Goal: Manage account settings

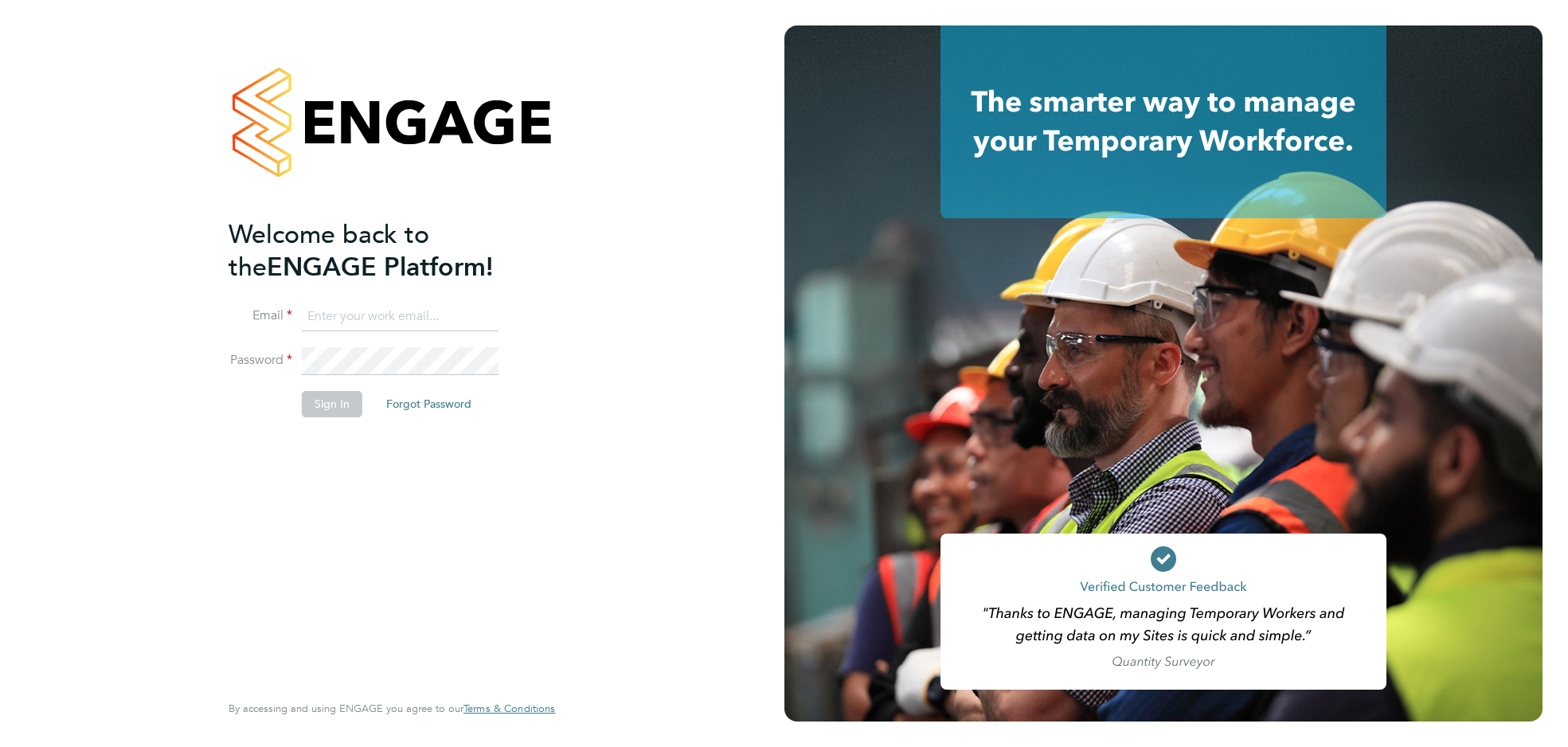
type input "[PERSON_NAME][EMAIL_ADDRESS][PERSON_NAME][DOMAIN_NAME]"
click at [330, 399] on button "Sign In" at bounding box center [332, 404] width 60 height 26
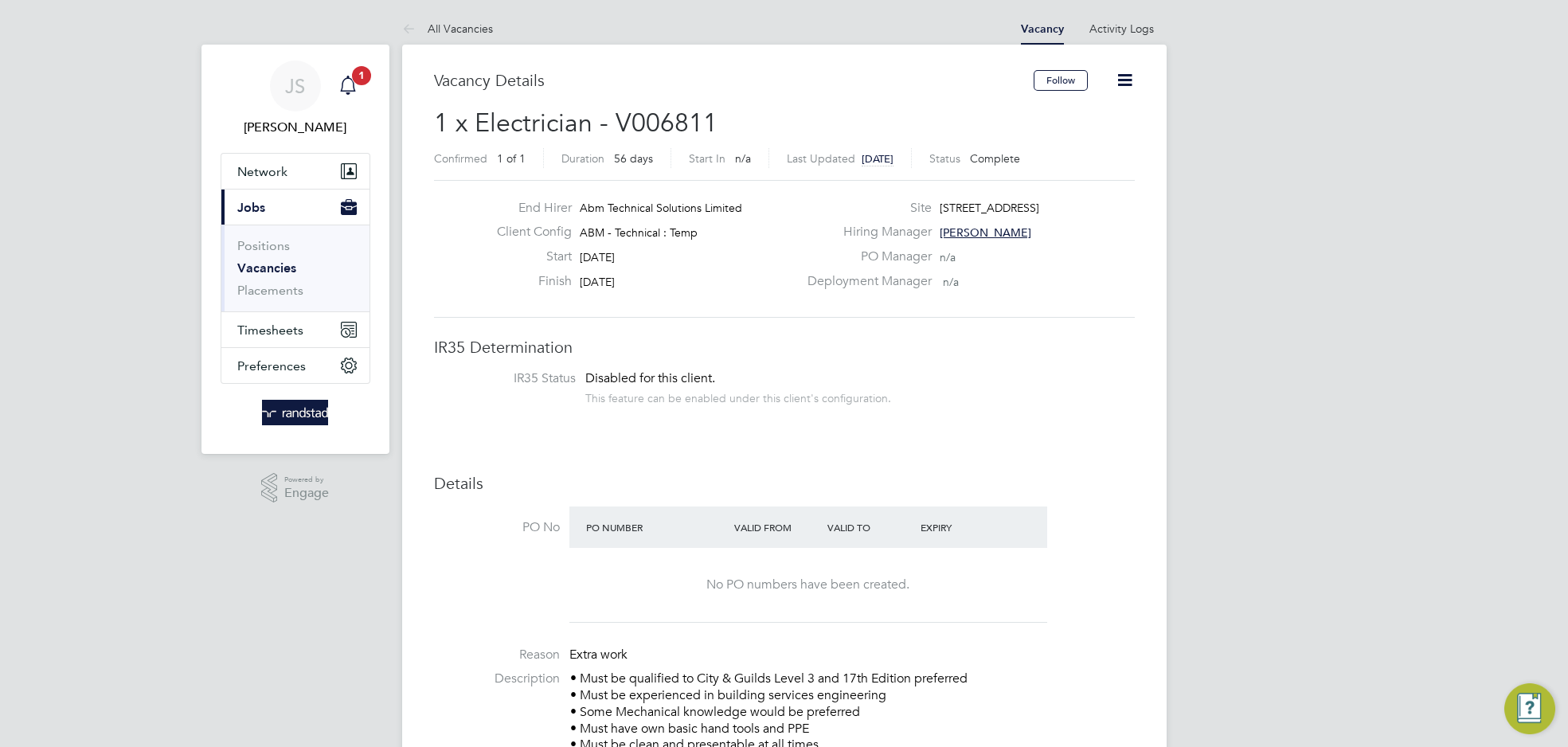
click at [347, 73] on div "Main navigation" at bounding box center [348, 85] width 32 height 32
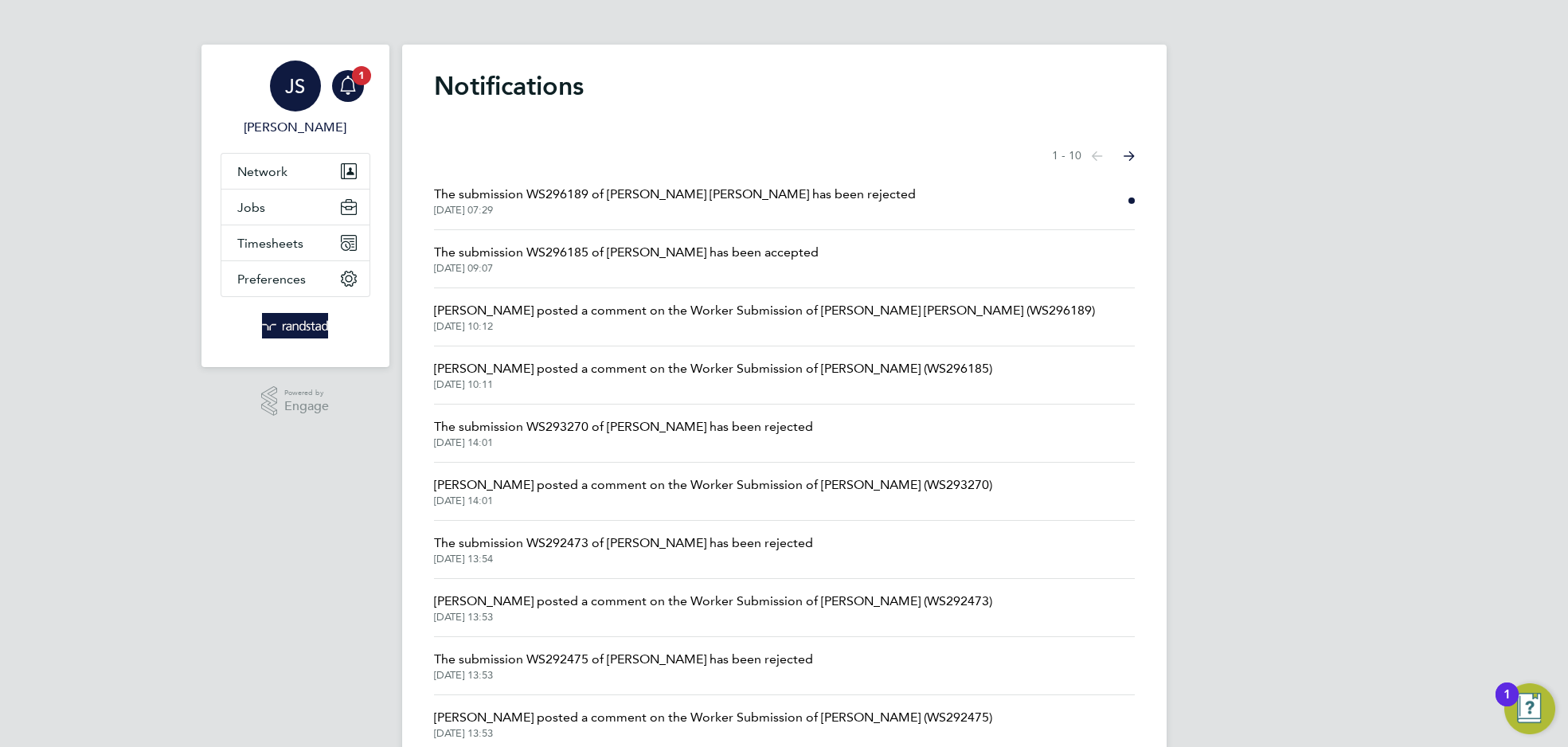
click at [293, 81] on span "JS" at bounding box center [294, 86] width 20 height 21
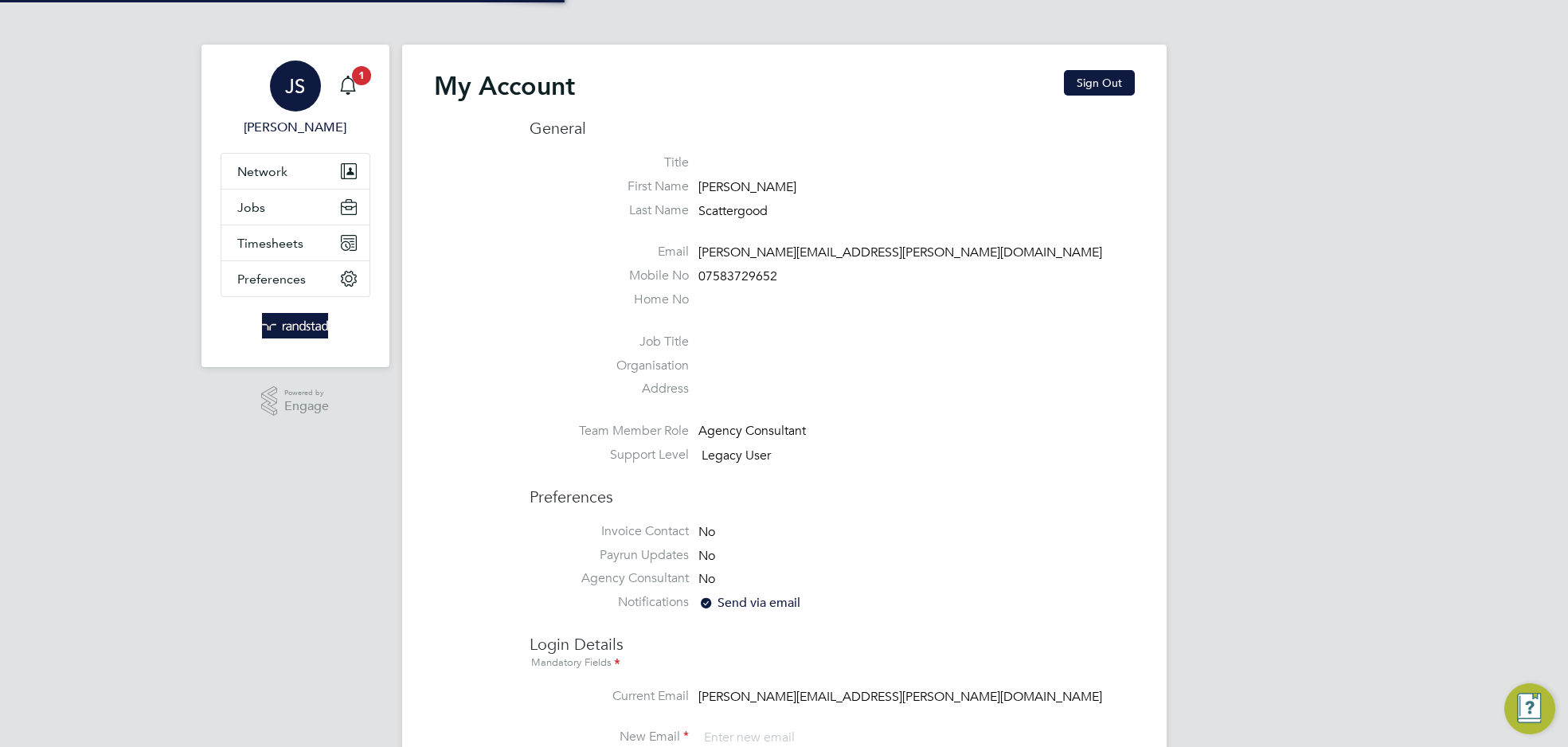
type input "[PERSON_NAME][EMAIL_ADDRESS][PERSON_NAME][DOMAIN_NAME]"
